Goal: Task Accomplishment & Management: Manage account settings

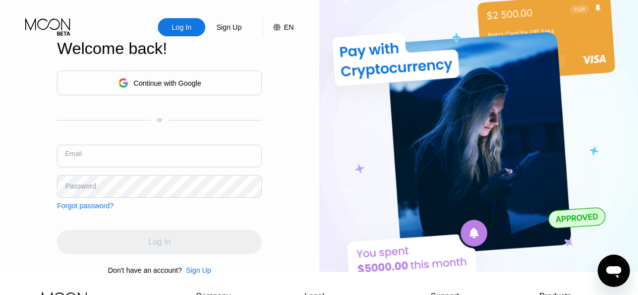
click at [106, 158] on input "text" at bounding box center [159, 156] width 205 height 23
click at [81, 158] on input "text" at bounding box center [159, 156] width 205 height 23
click at [79, 190] on div "Password" at bounding box center [80, 186] width 31 height 8
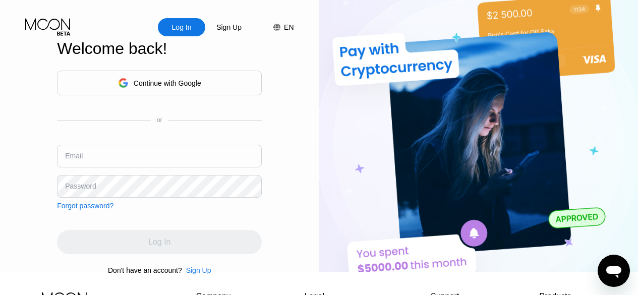
click at [83, 205] on div "Continue with Google or Email Password Forgot password?" at bounding box center [159, 140] width 205 height 139
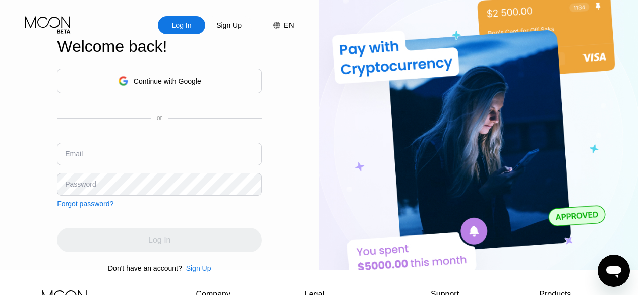
scroll to position [50, 0]
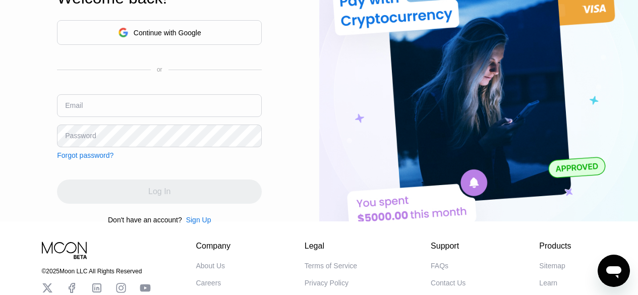
click at [67, 117] on input "text" at bounding box center [159, 105] width 205 height 23
click at [78, 63] on div "Continue with Google or Email Password Forgot password?" at bounding box center [159, 89] width 205 height 139
click at [73, 73] on div "or" at bounding box center [159, 69] width 205 height 7
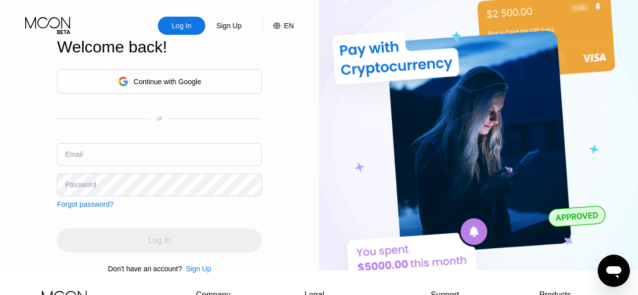
scroll to position [0, 0]
